Goal: Information Seeking & Learning: Learn about a topic

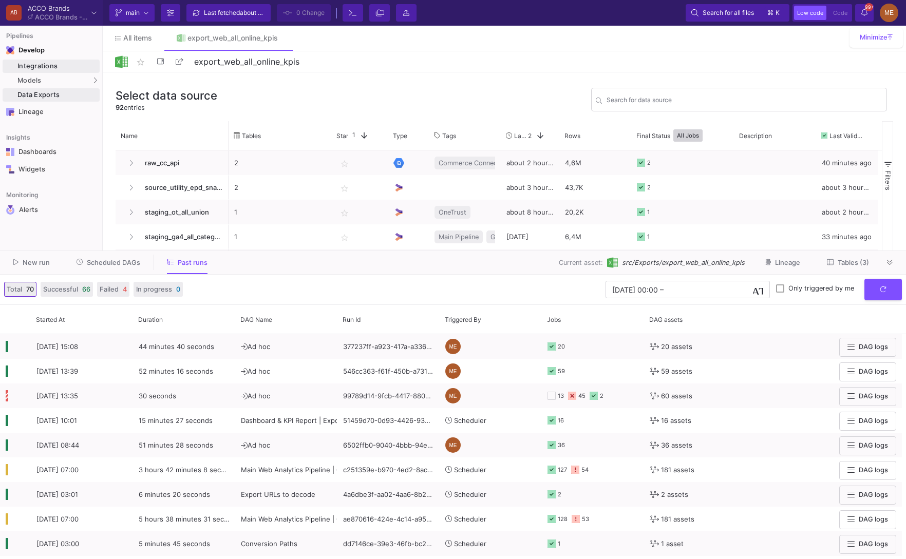
click at [61, 66] on div "Integrations" at bounding box center [57, 66] width 80 height 8
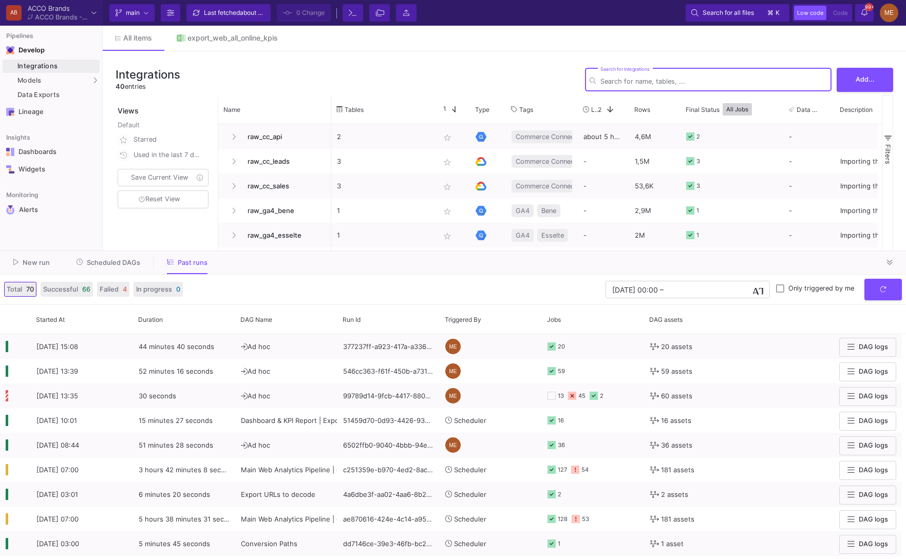
click at [902, 255] on div "New run Scheduled DAGs Past runs" at bounding box center [453, 263] width 906 height 24
click at [889, 267] on fa-icon at bounding box center [890, 263] width 6 height 8
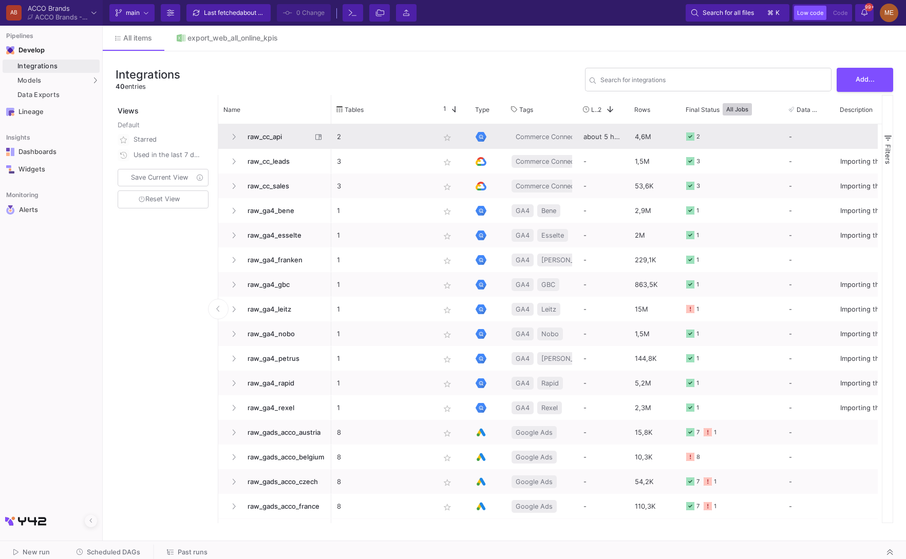
click at [282, 146] on span "raw_cc_api" at bounding box center [276, 137] width 70 height 24
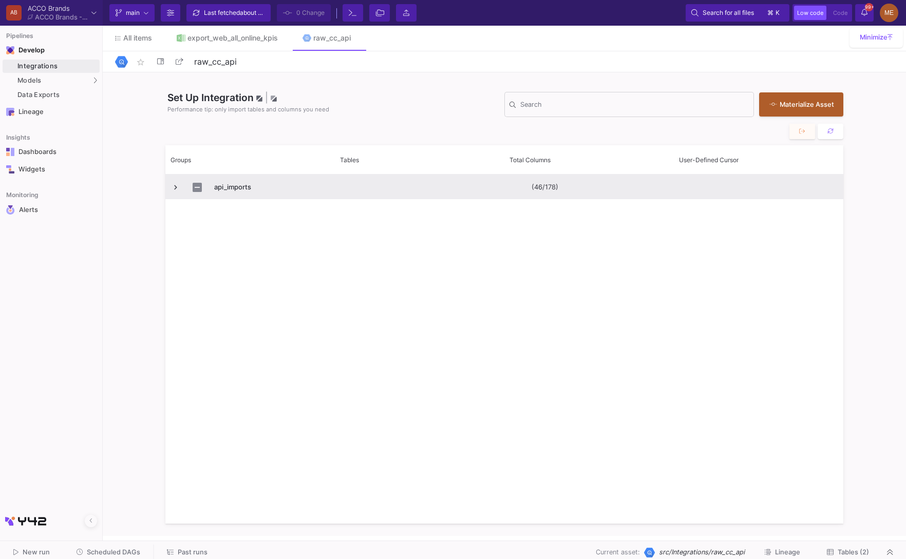
click at [173, 187] on span "Press SPACE to select this row." at bounding box center [175, 187] width 9 height 9
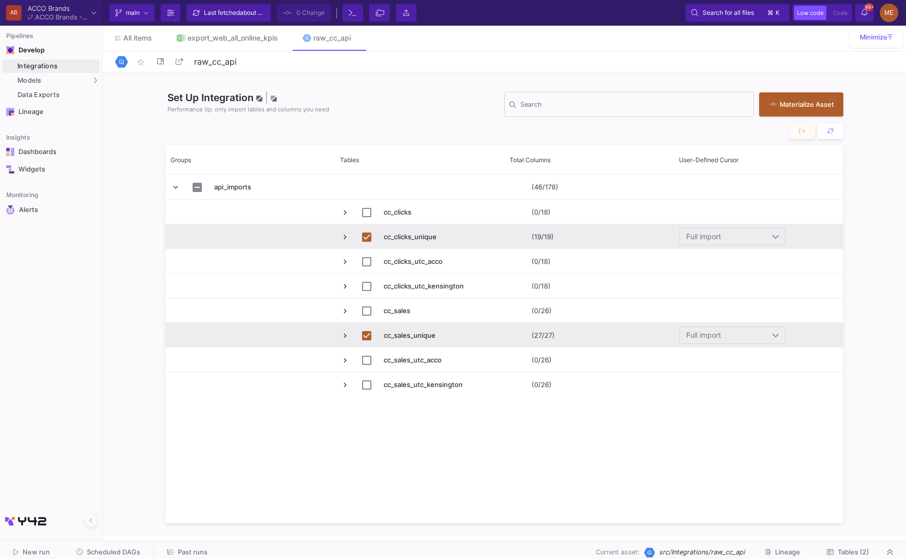
click at [840, 545] on button "Tables (2)" at bounding box center [848, 553] width 67 height 16
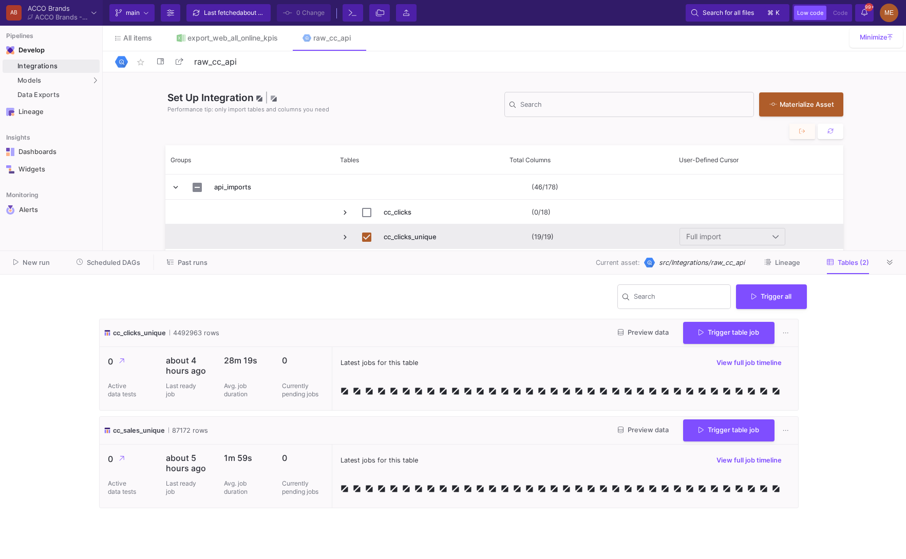
click at [513, 285] on div "Search Trigger all" at bounding box center [453, 301] width 708 height 36
click at [649, 338] on button "Preview data" at bounding box center [643, 333] width 67 height 16
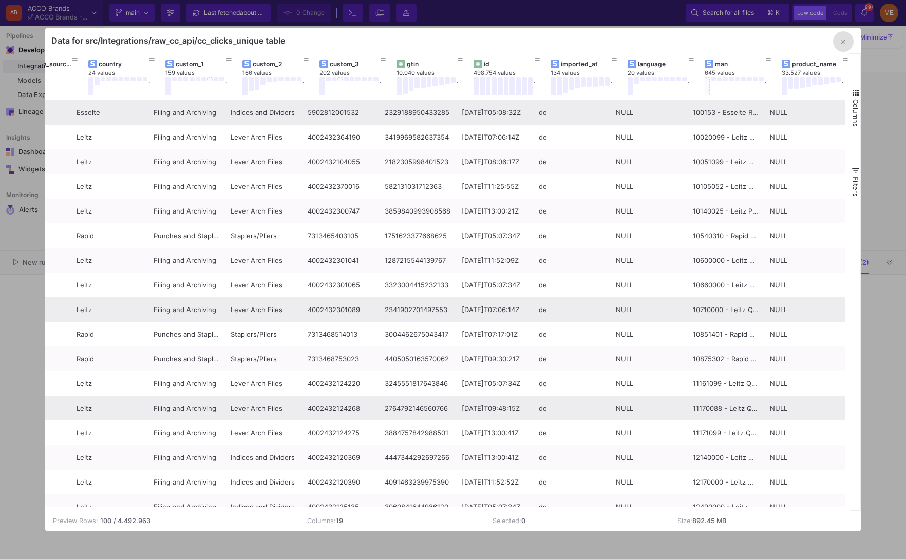
scroll to position [0, 205]
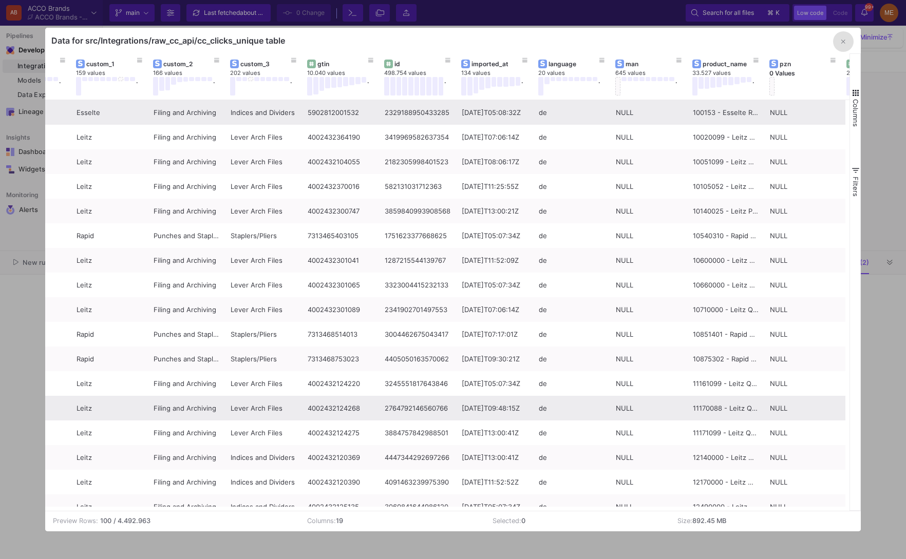
click at [874, 396] on div at bounding box center [453, 279] width 906 height 559
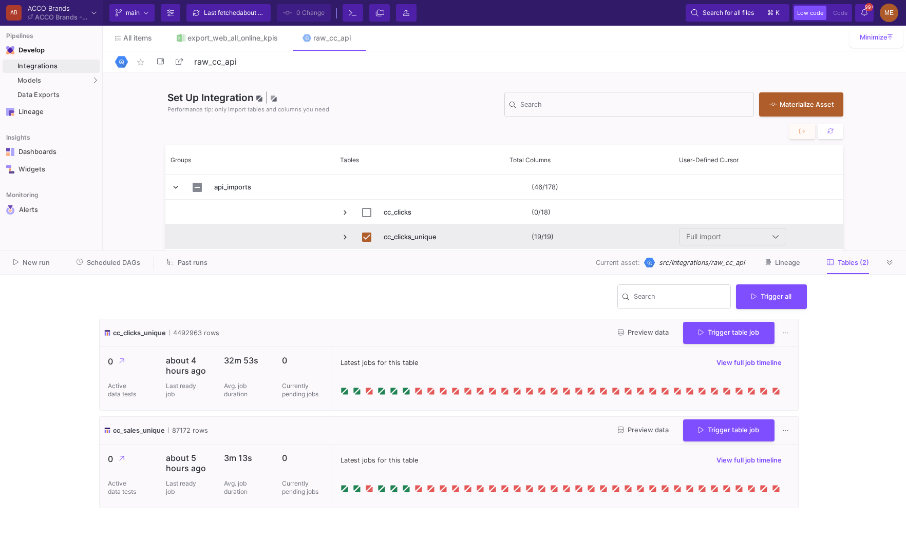
click at [526, 308] on div "Search Trigger all" at bounding box center [453, 301] width 708 height 36
click at [769, 261] on icon at bounding box center [768, 262] width 6 height 6
